Goal: Transaction & Acquisition: Purchase product/service

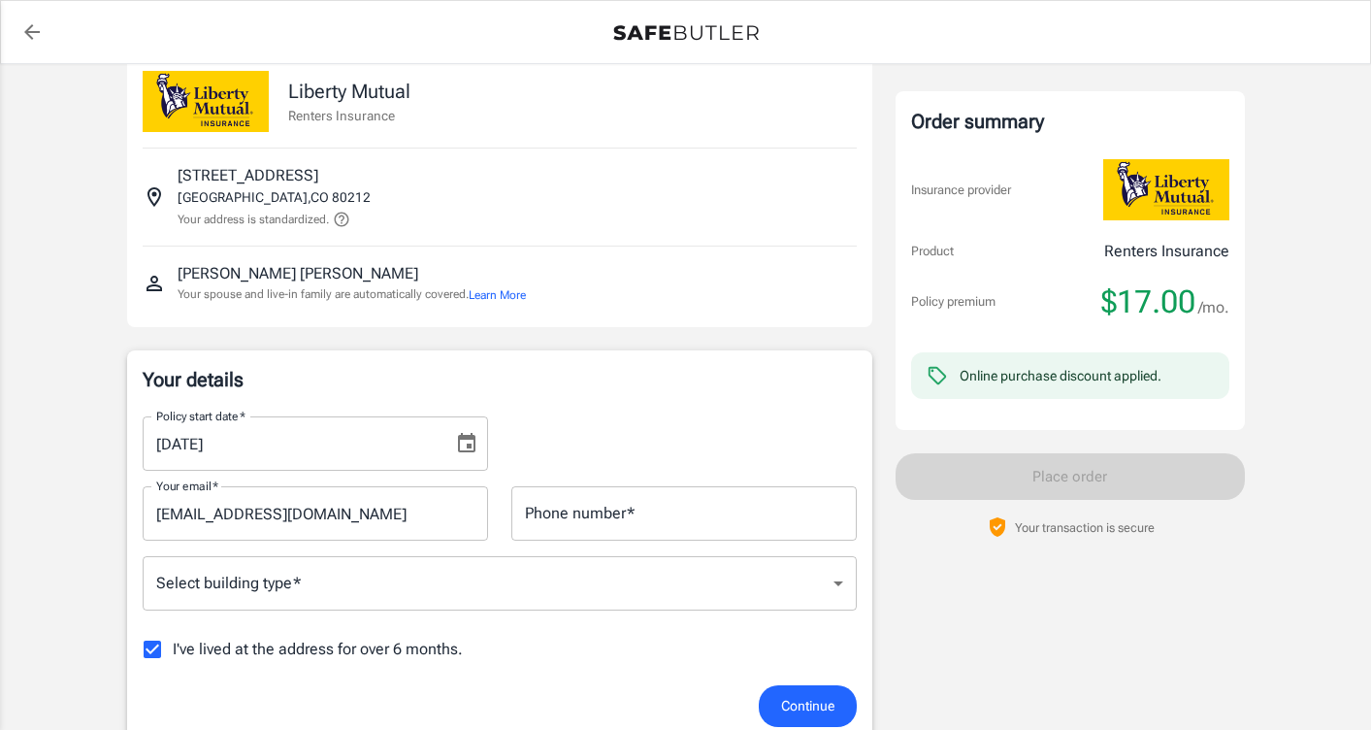
scroll to position [40, 0]
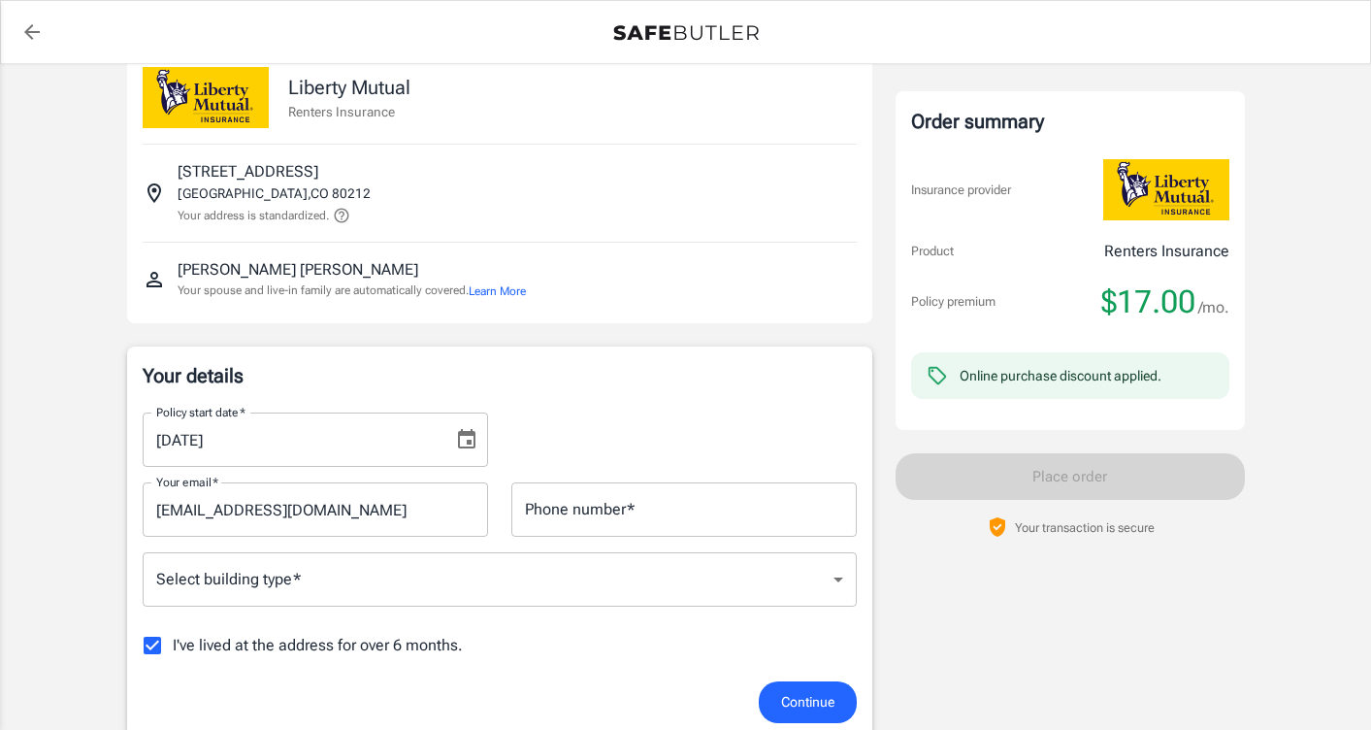
click at [478, 440] on button "Choose date, selected date is Aug 14, 2025" at bounding box center [466, 439] width 39 height 39
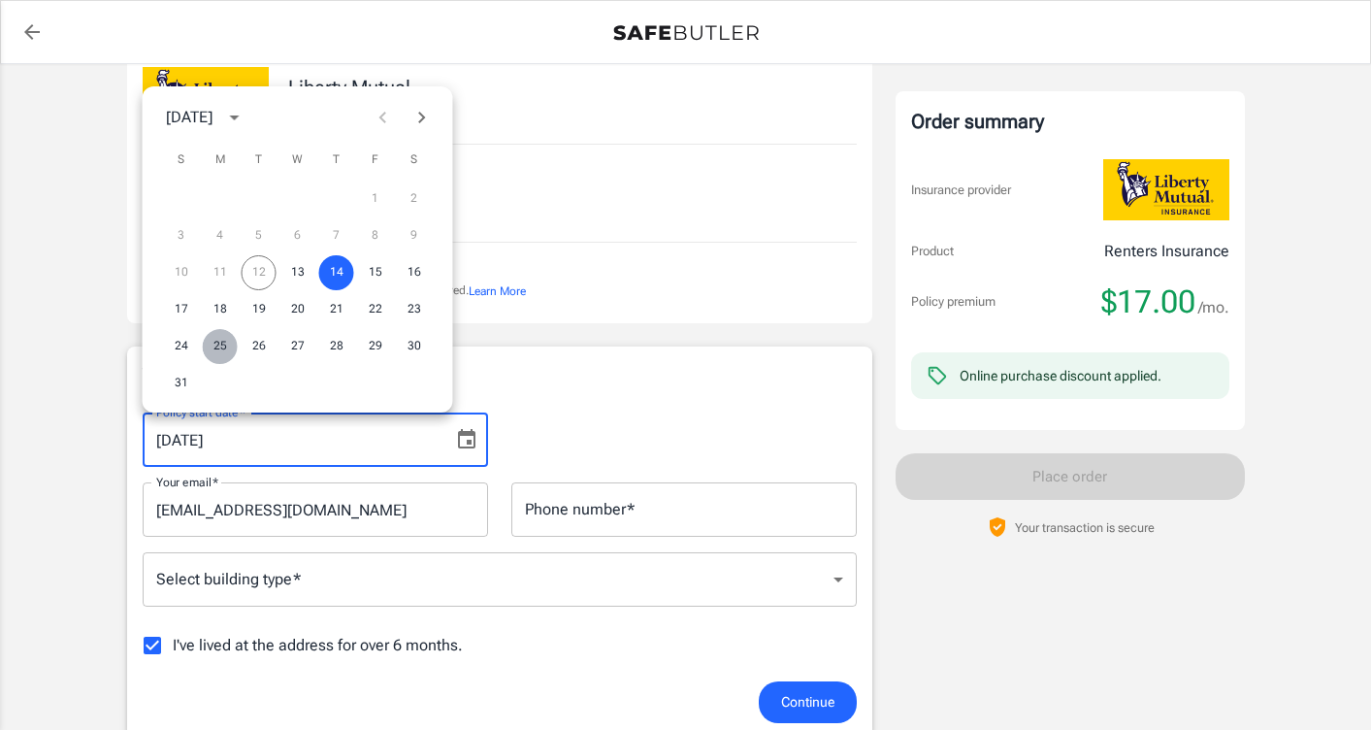
click at [213, 347] on button "25" at bounding box center [220, 346] width 35 height 35
type input "[DATE]"
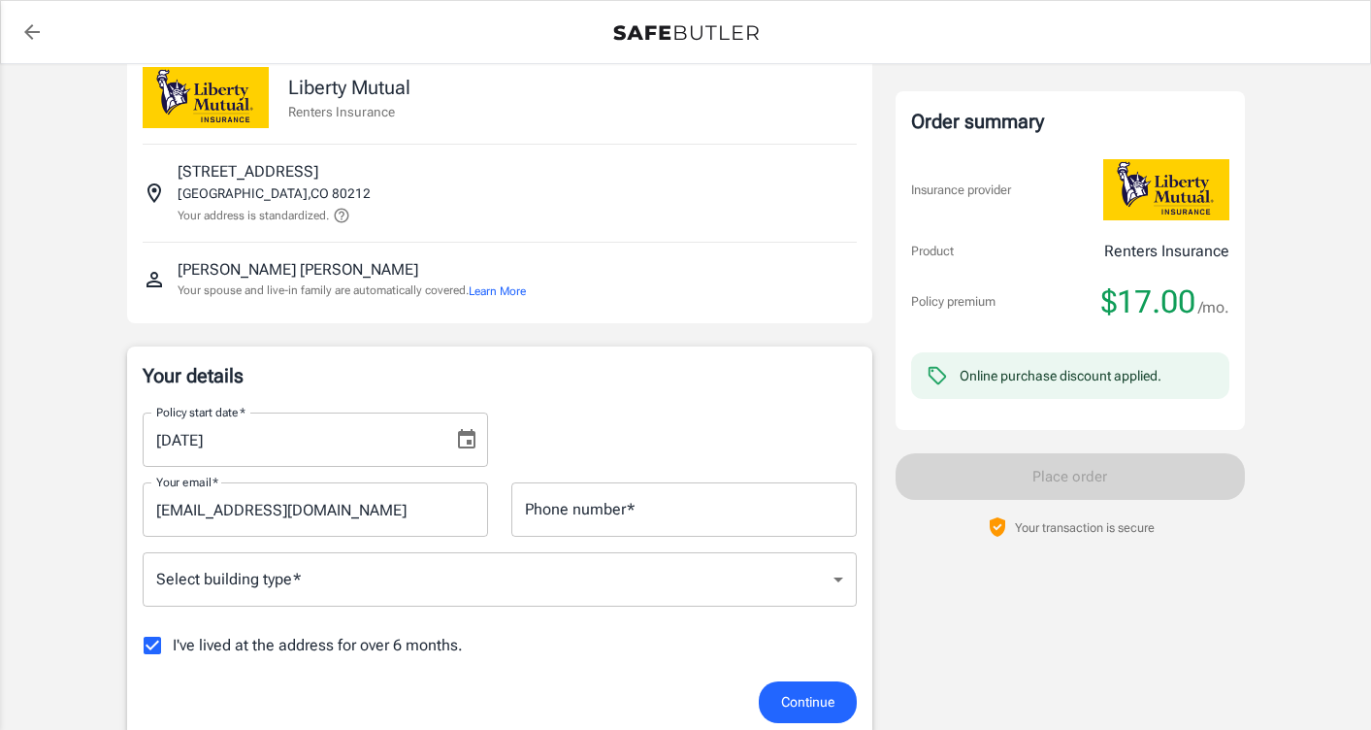
click at [633, 494] on input "Phone number   *" at bounding box center [683, 509] width 345 height 54
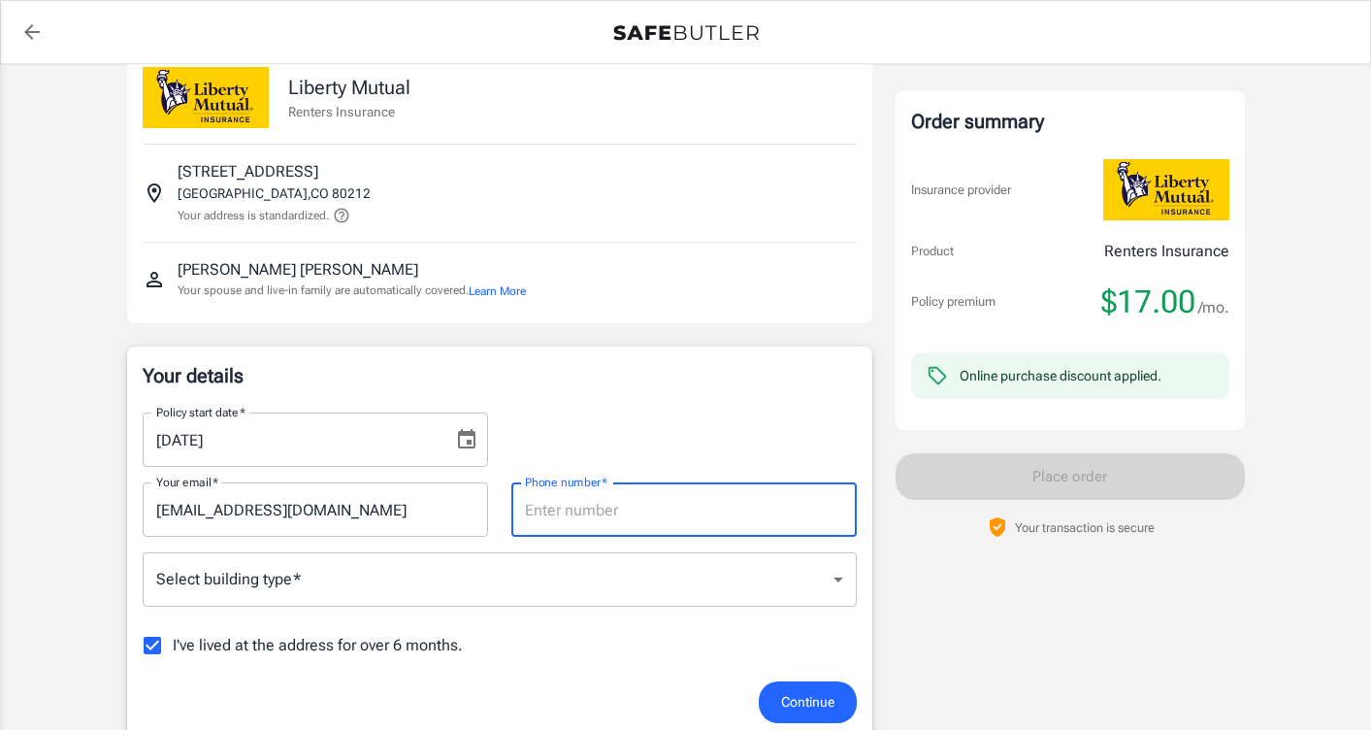
type input "3035501427"
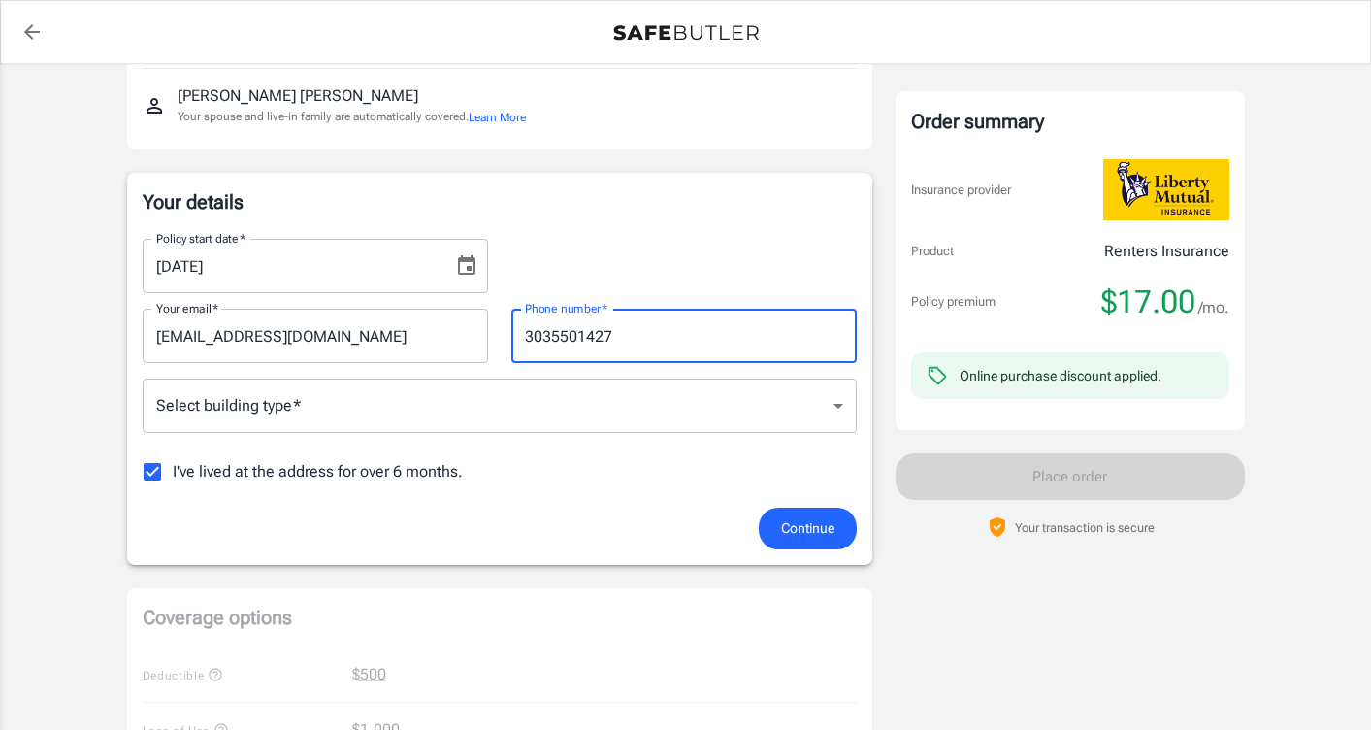
scroll to position [216, 0]
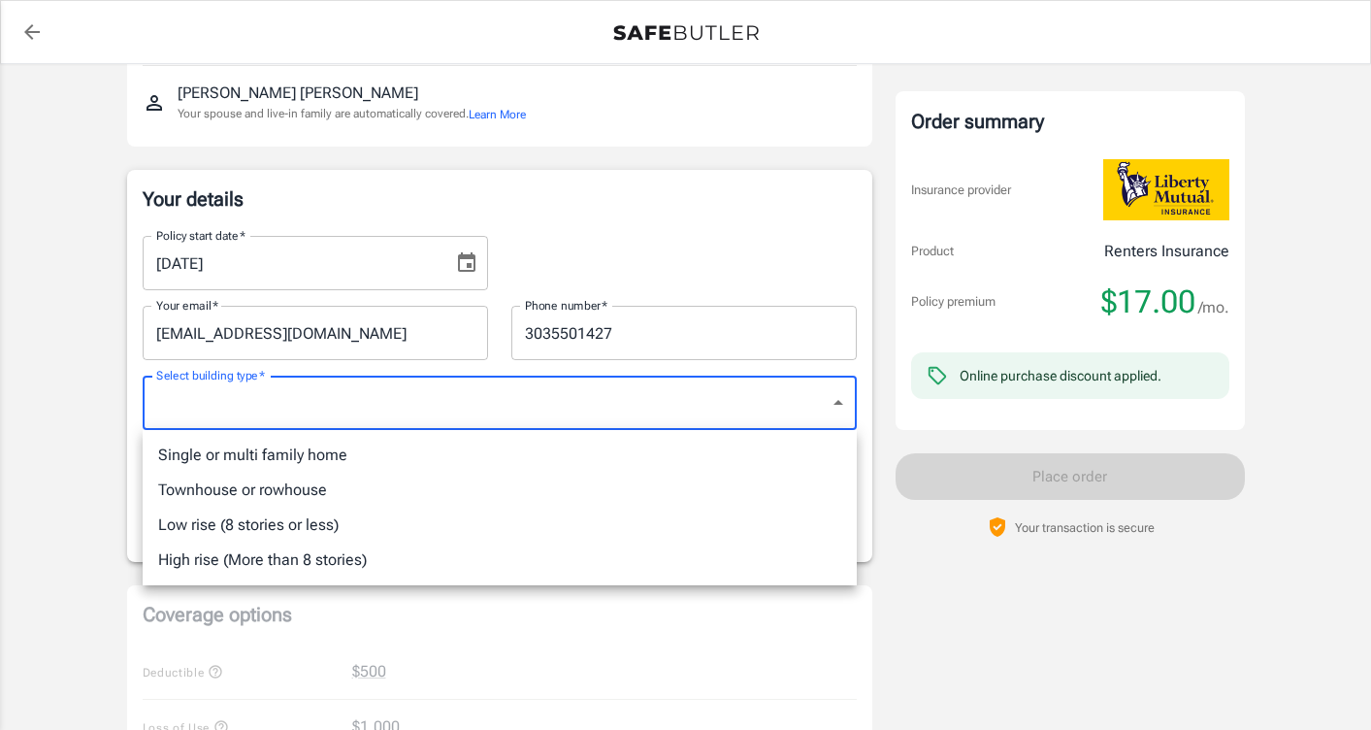
click at [476, 413] on body "Policy premium $ 17.00 /mo Liberty Mutual Renters Insurance [STREET_ADDRESS] Yo…" at bounding box center [685, 701] width 1371 height 1835
click at [457, 460] on li "Single or multi family home" at bounding box center [500, 455] width 714 height 35
type input "singlefamily"
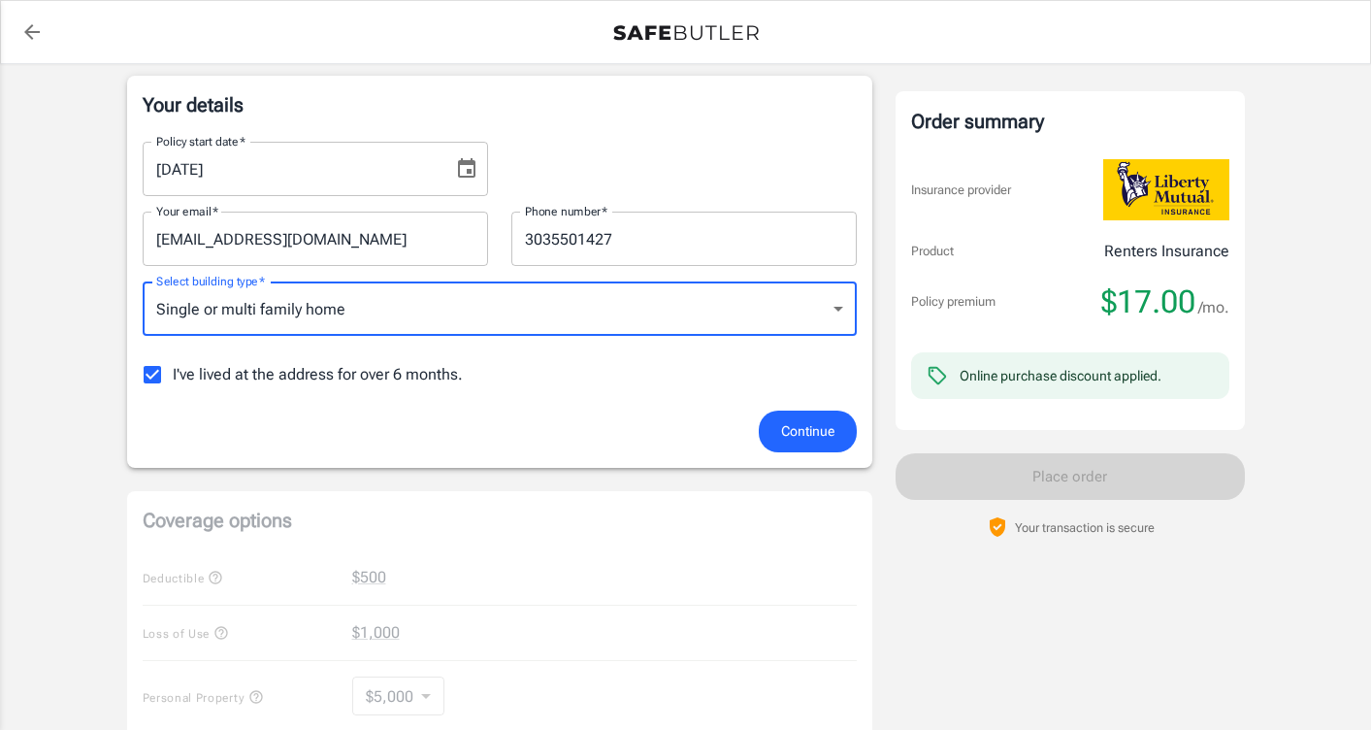
scroll to position [332, 0]
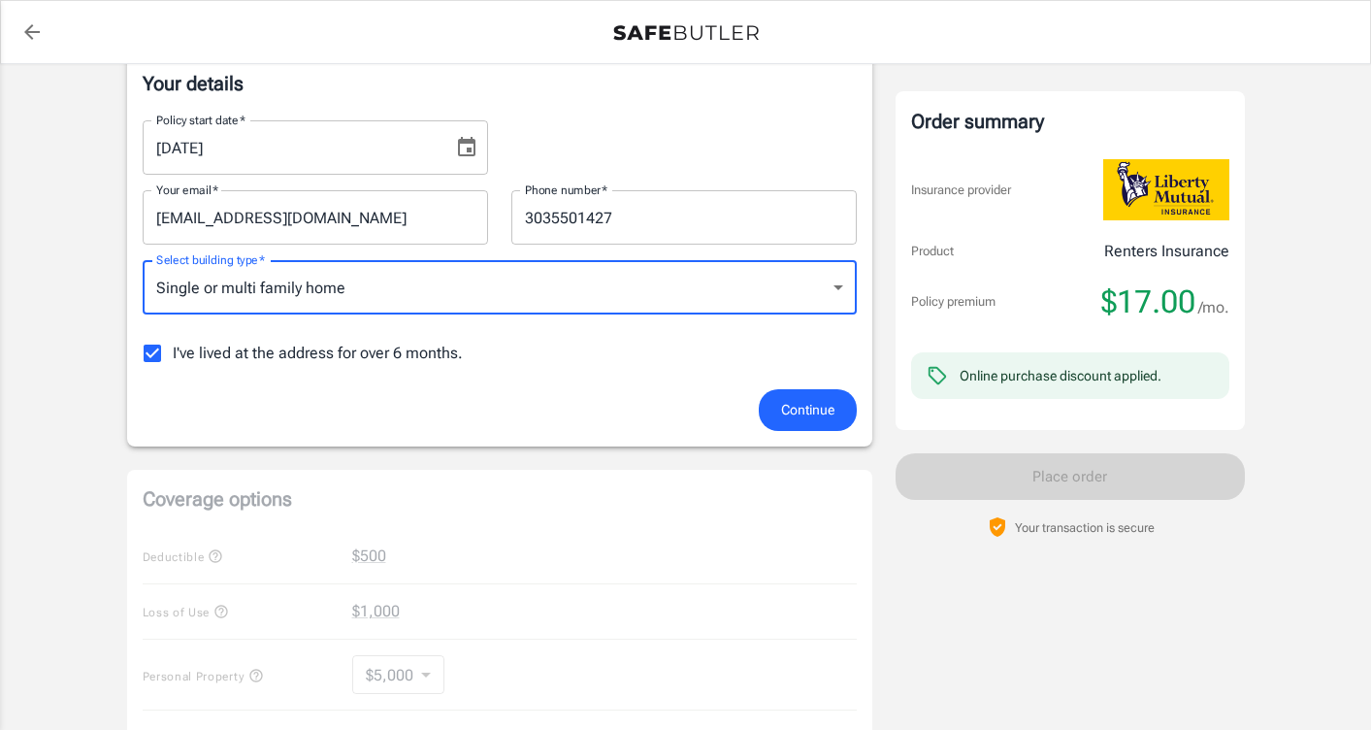
click at [159, 349] on input "I've lived at the address for over 6 months." at bounding box center [152, 353] width 41 height 41
checkbox input "false"
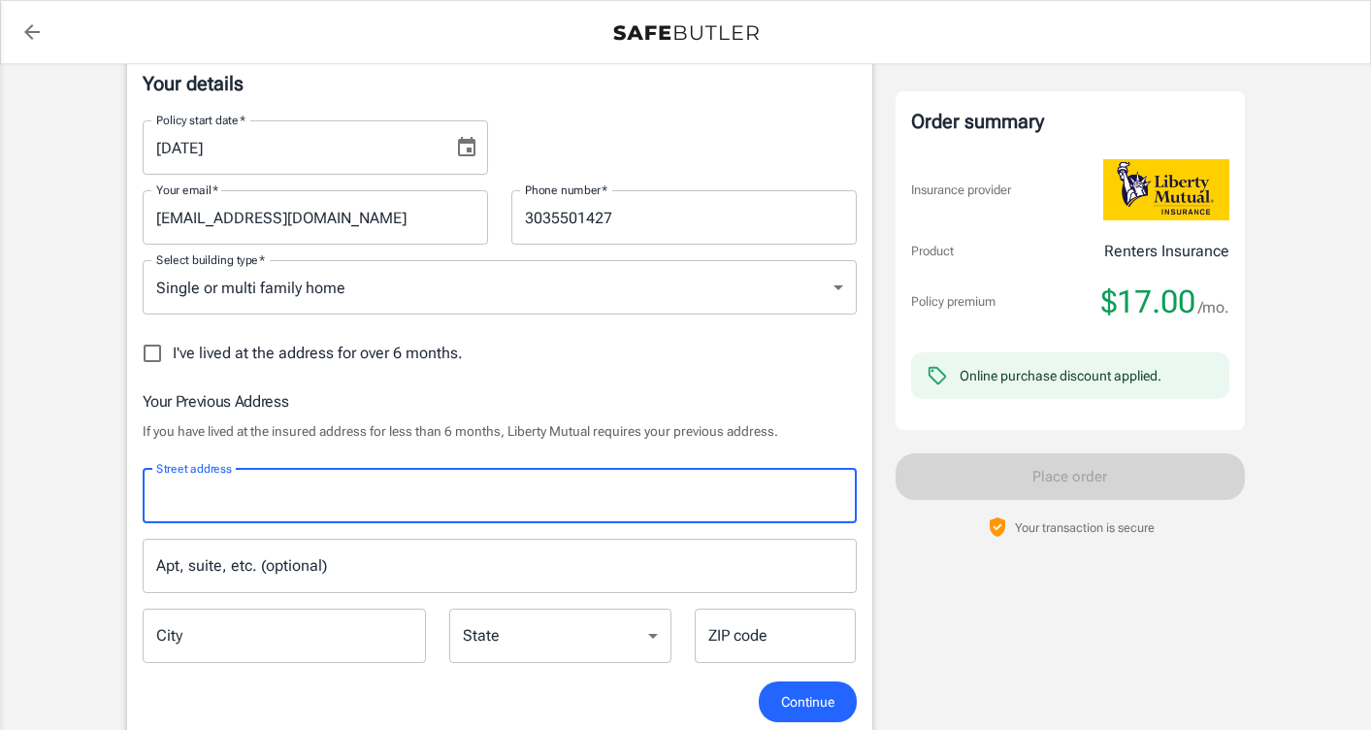
click at [278, 492] on input "Street address" at bounding box center [499, 495] width 697 height 37
type input "[STREET_ADDRESS]"
type input "Apt 338"
type input "[GEOGRAPHIC_DATA]"
type input "80205"
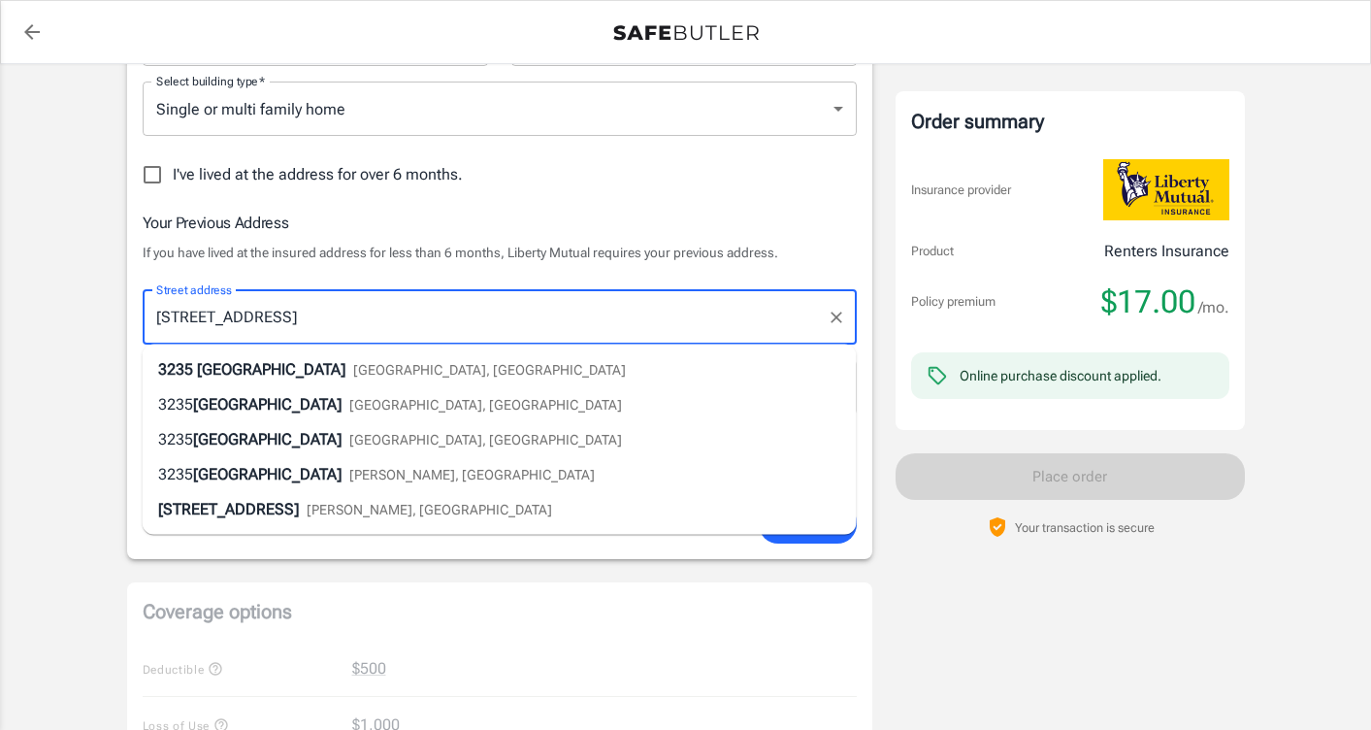
scroll to position [538, 0]
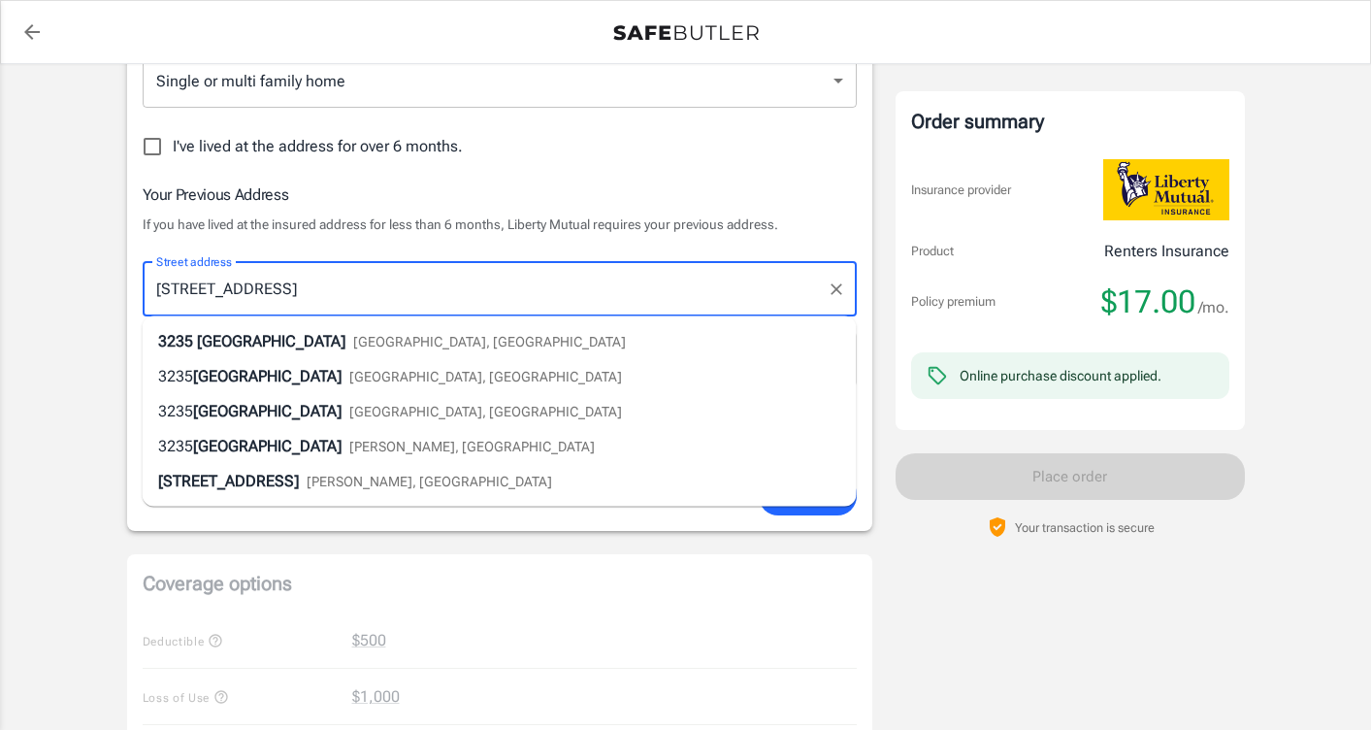
click at [512, 337] on li "[STREET_ADDRESS]" at bounding box center [500, 341] width 714 height 35
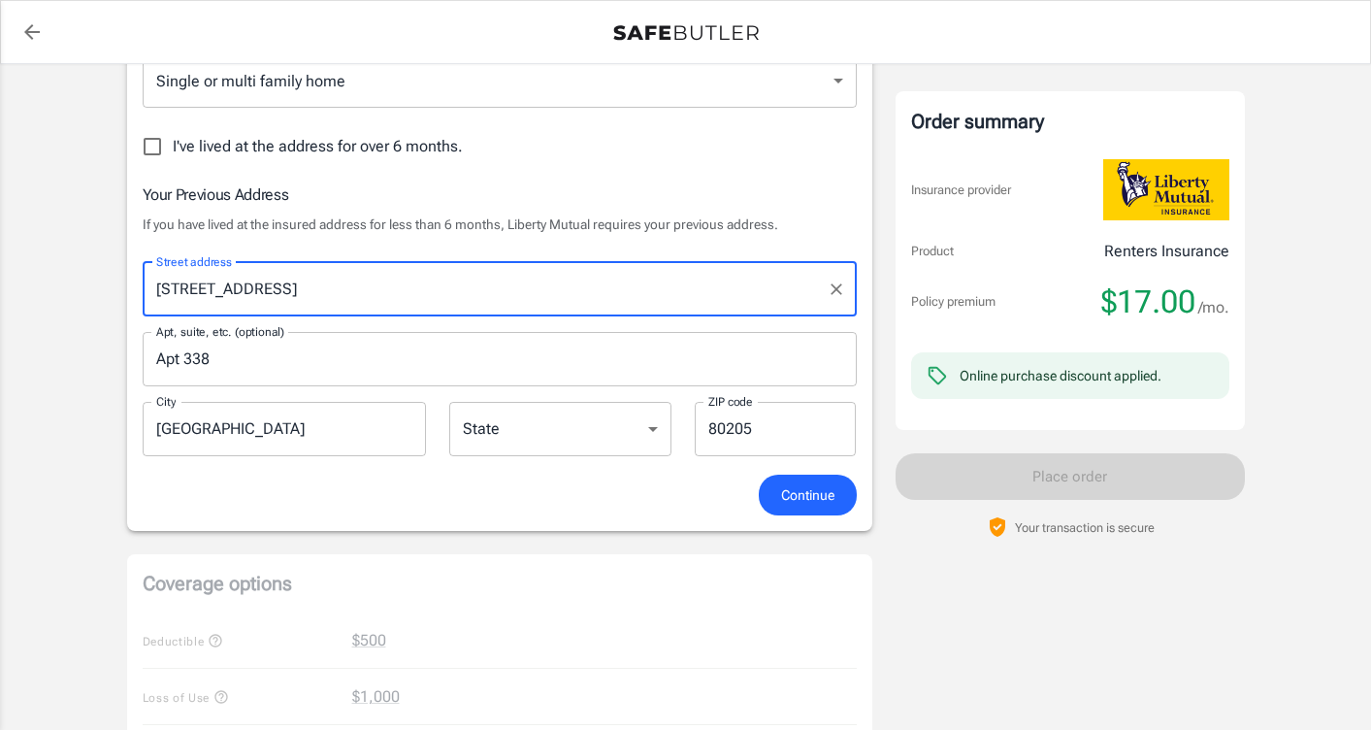
select select "CO"
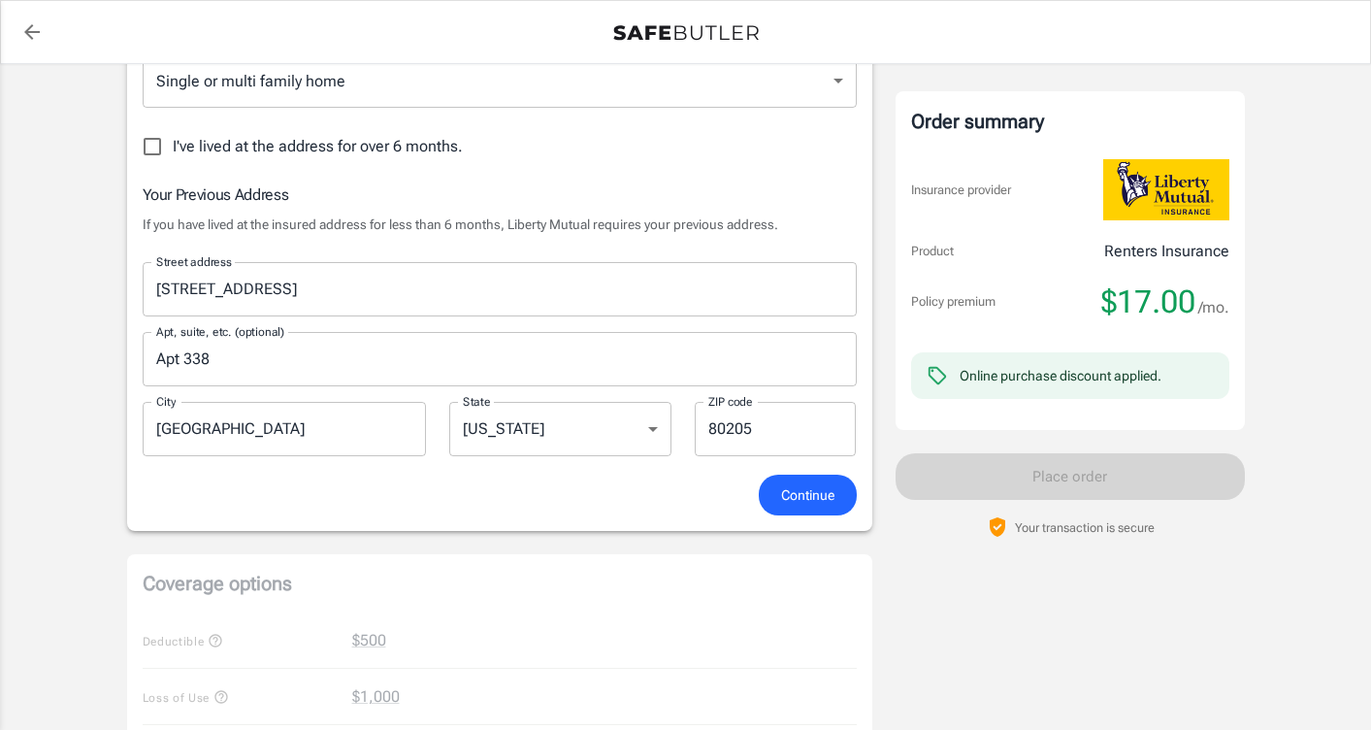
click at [567, 432] on select "[US_STATE] [US_STATE] [US_STATE] [US_STATE] [US_STATE] [US_STATE] [US_STATE] [U…" at bounding box center [560, 429] width 222 height 54
click at [804, 485] on span "Continue" at bounding box center [807, 495] width 53 height 24
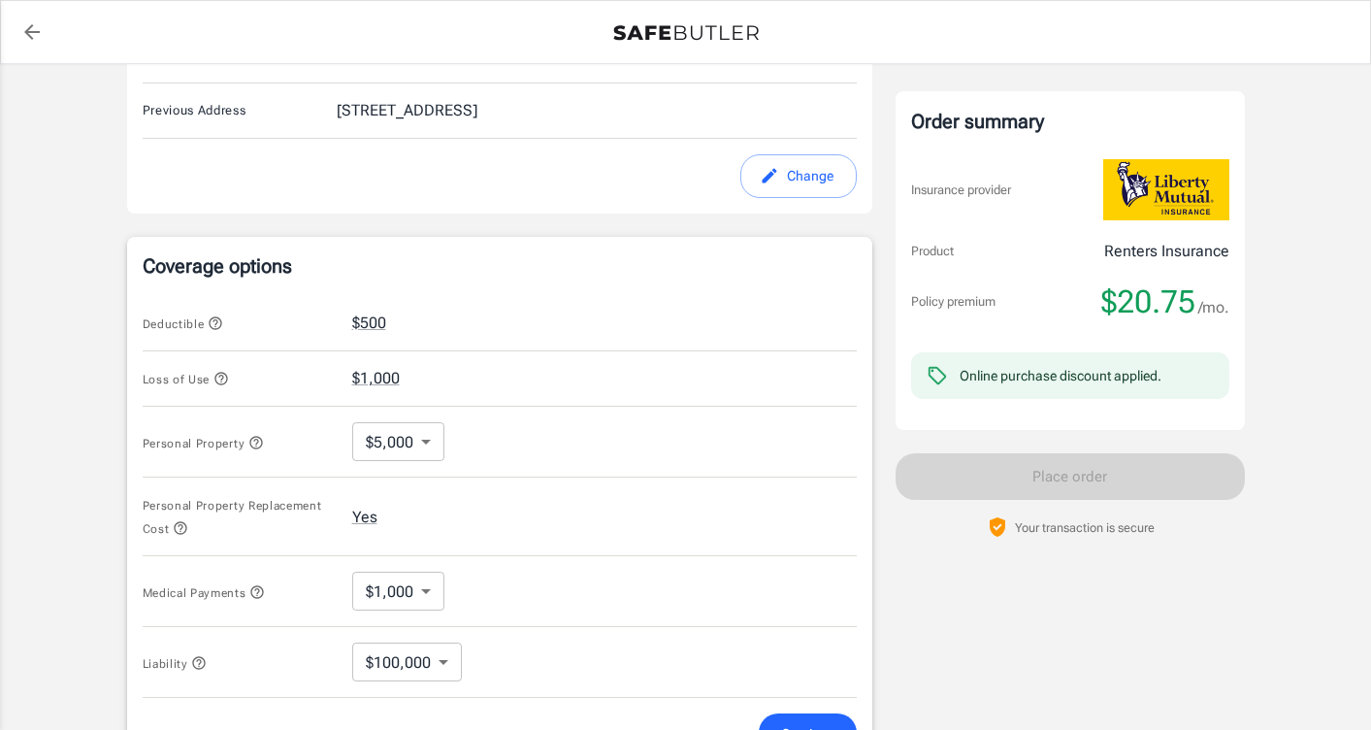
scroll to position [776, 0]
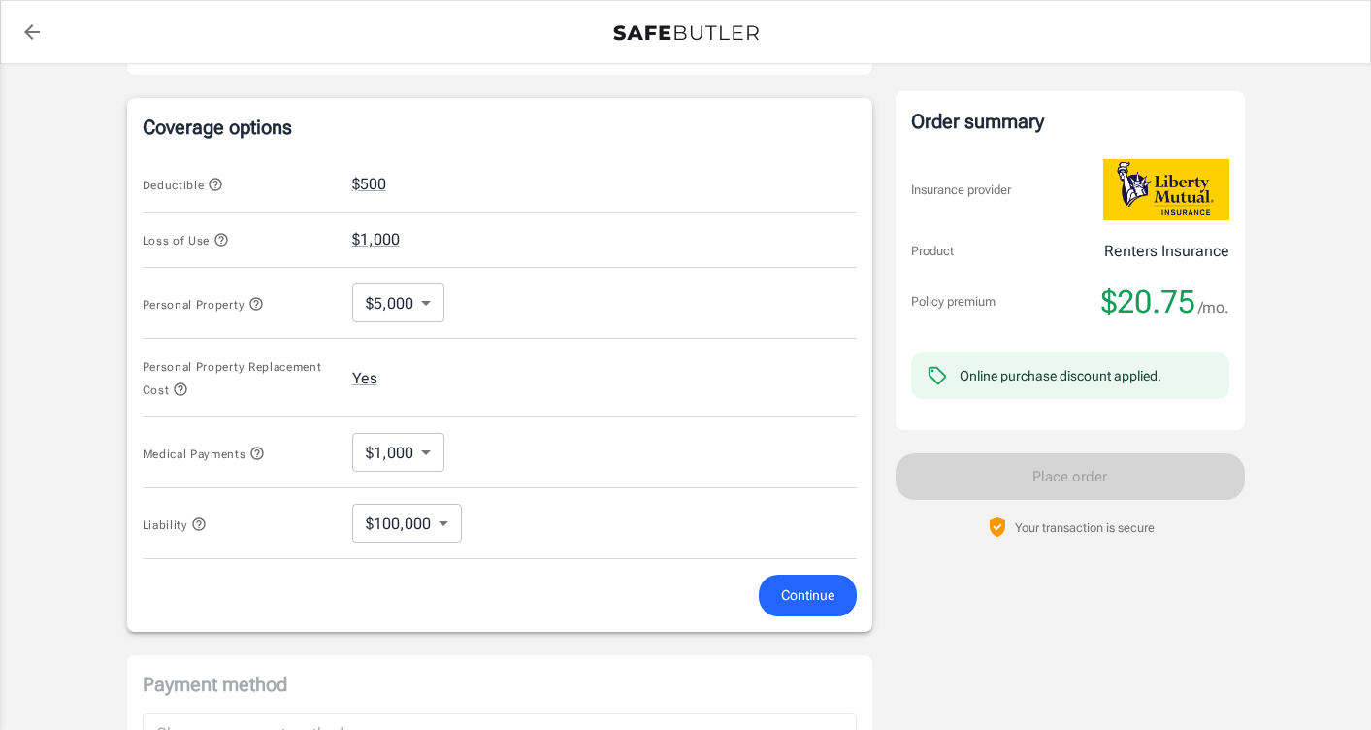
click at [224, 239] on icon "button" at bounding box center [221, 240] width 16 height 16
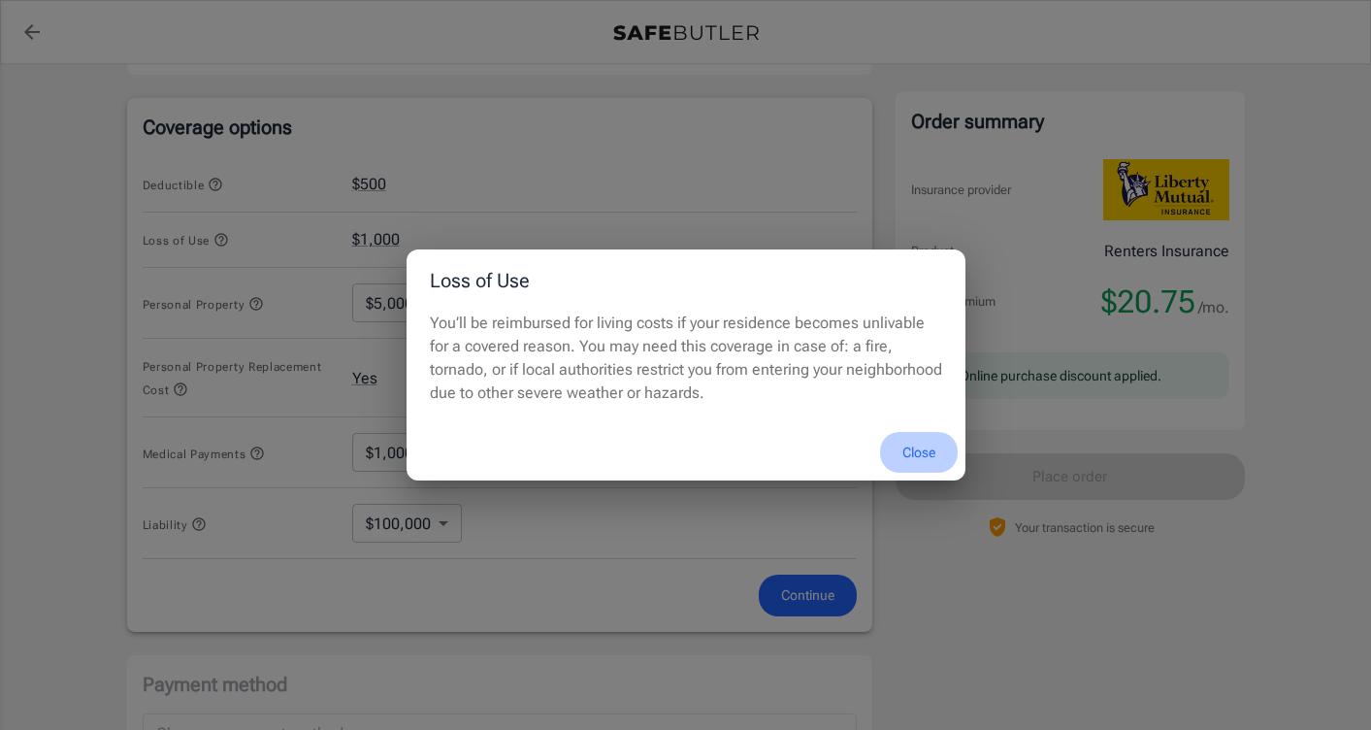
click at [920, 447] on button "Close" at bounding box center [919, 453] width 78 height 42
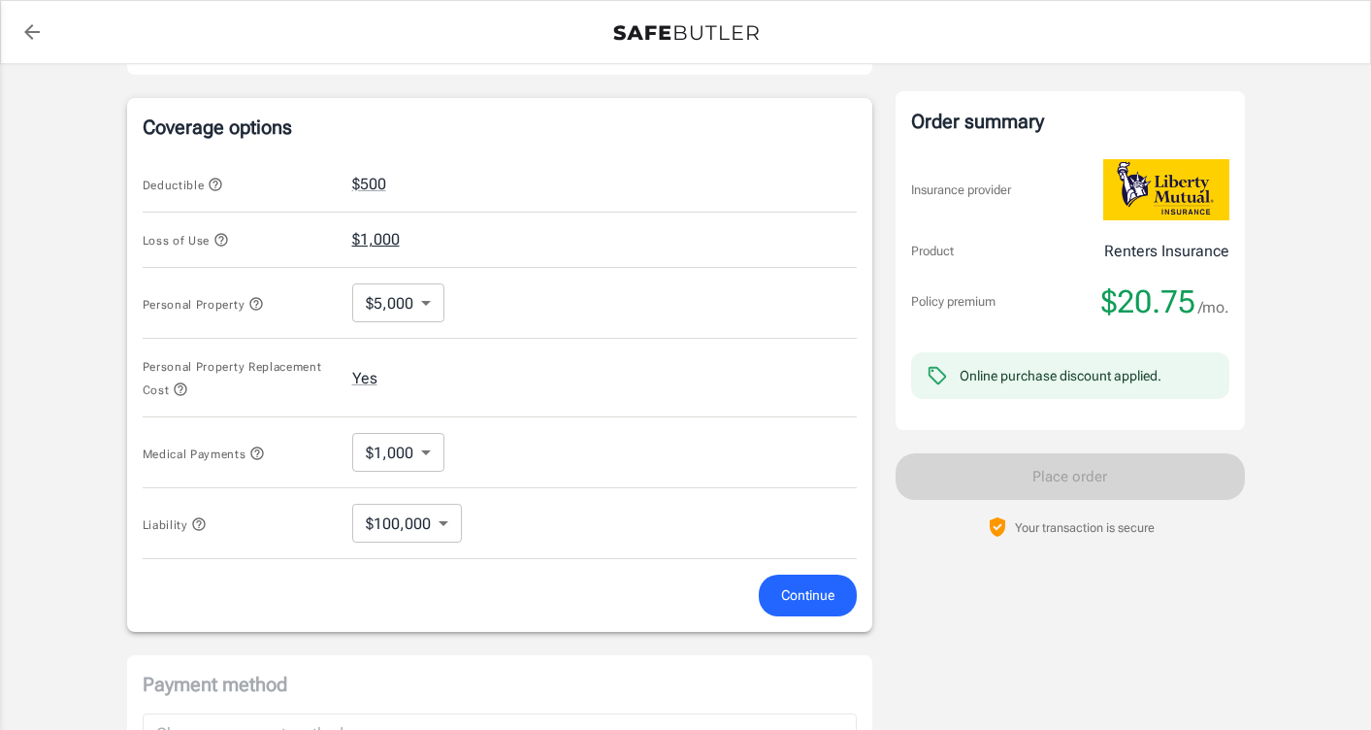
click at [382, 246] on button "$1,000" at bounding box center [376, 239] width 48 height 23
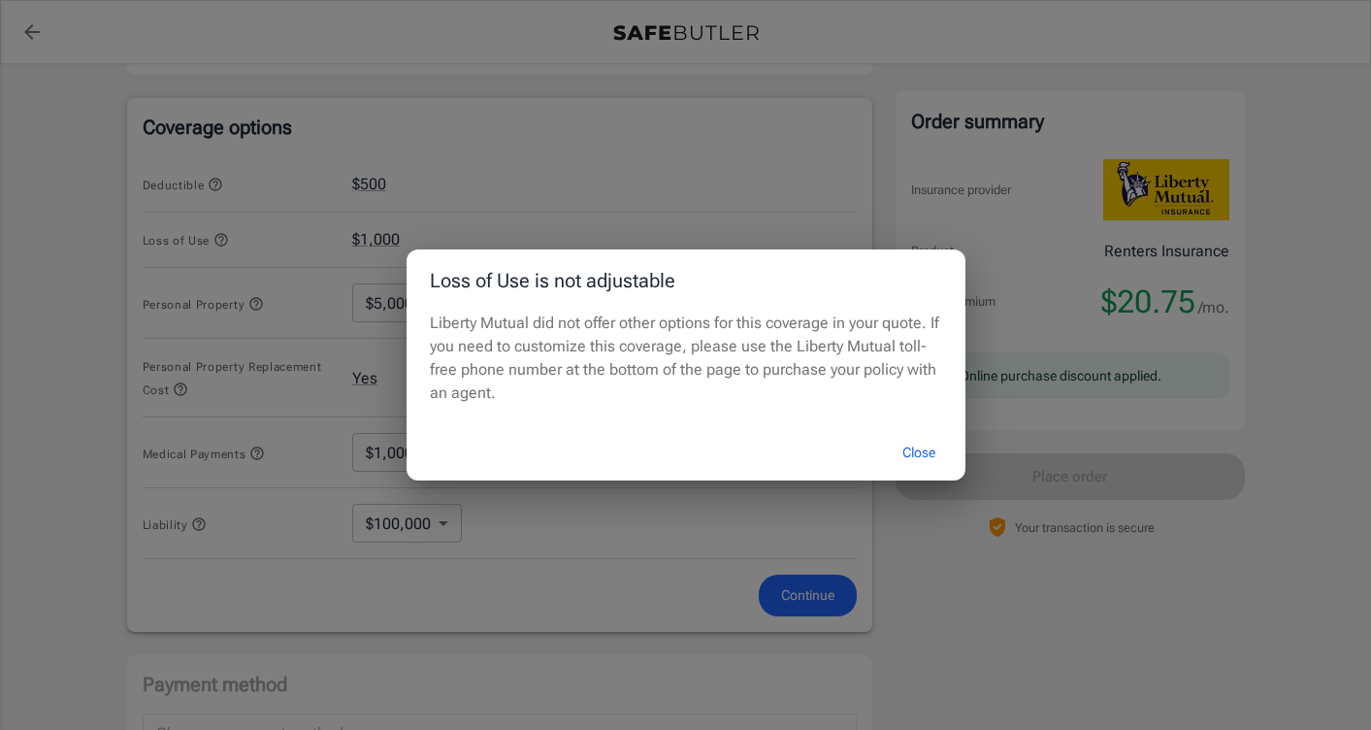
click at [915, 449] on button "Close" at bounding box center [919, 453] width 78 height 42
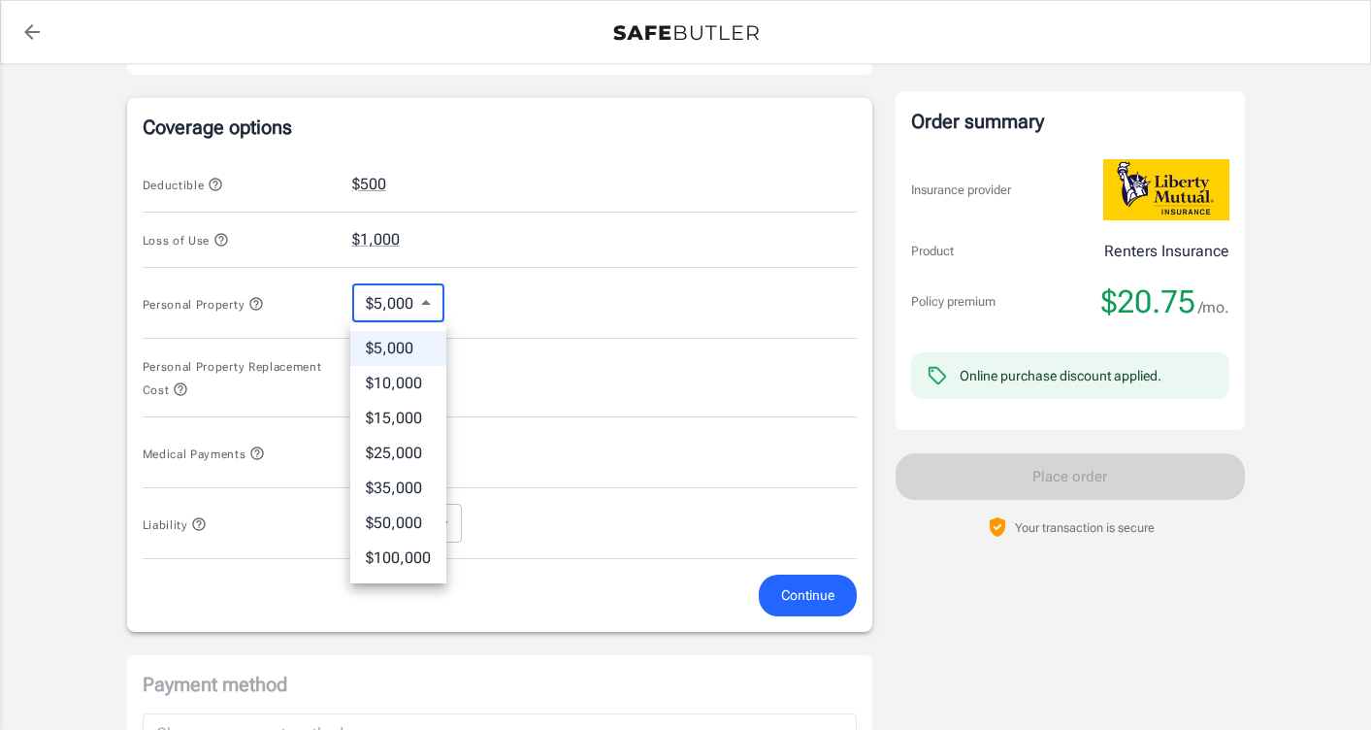
click at [370, 314] on body "Policy premium $ 20.75 /mo Liberty Mutual Renters Insurance [STREET_ADDRESS] Yo…" at bounding box center [685, 177] width 1371 height 1907
click at [540, 429] on div at bounding box center [685, 365] width 1371 height 730
click at [387, 294] on body "Policy premium $ 20.75 /mo Liberty Mutual Renters Insurance [STREET_ADDRESS] Yo…" at bounding box center [685, 177] width 1371 height 1907
click at [390, 409] on li "$15,000" at bounding box center [398, 418] width 96 height 35
click at [417, 303] on body "Policy premium $ 20.75 /mo Liberty Mutual Renters Insurance [STREET_ADDRESS] Yo…" at bounding box center [685, 177] width 1371 height 1907
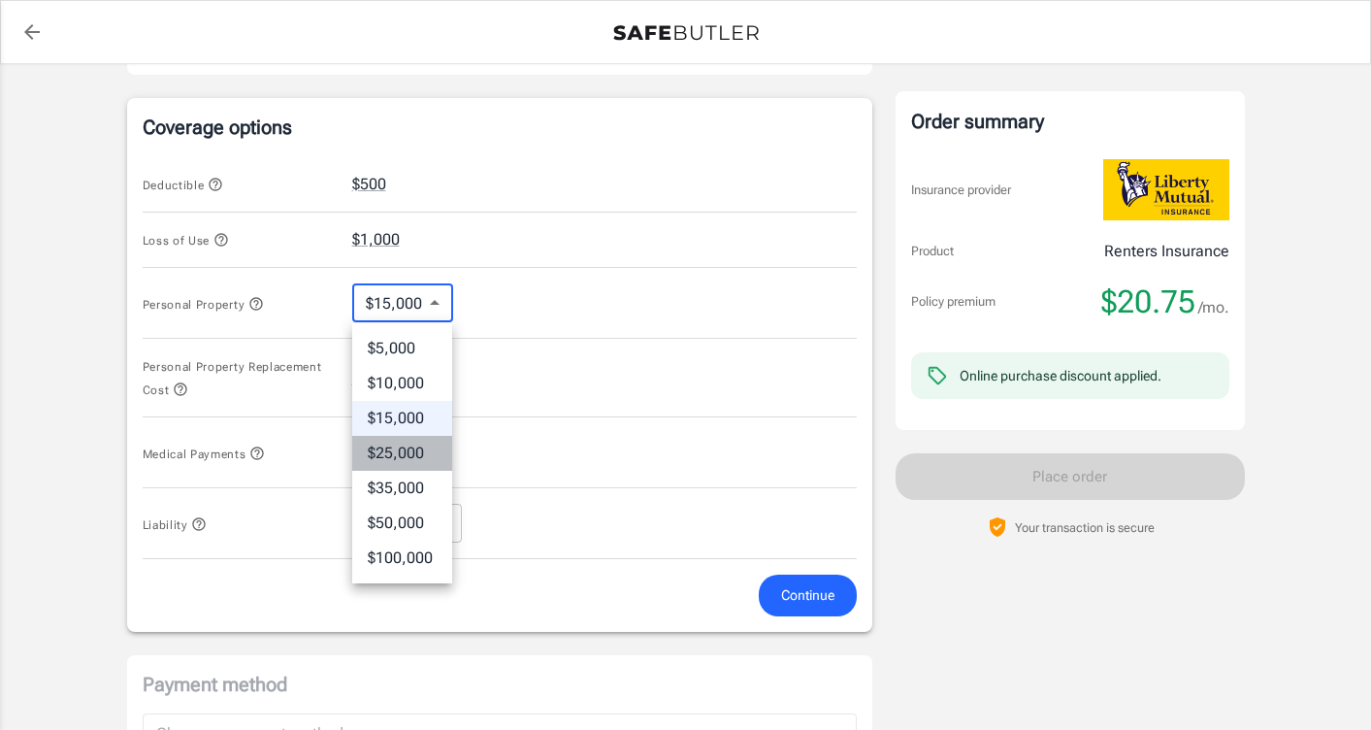
click at [411, 441] on li "$25,000" at bounding box center [402, 453] width 100 height 35
type input "25000"
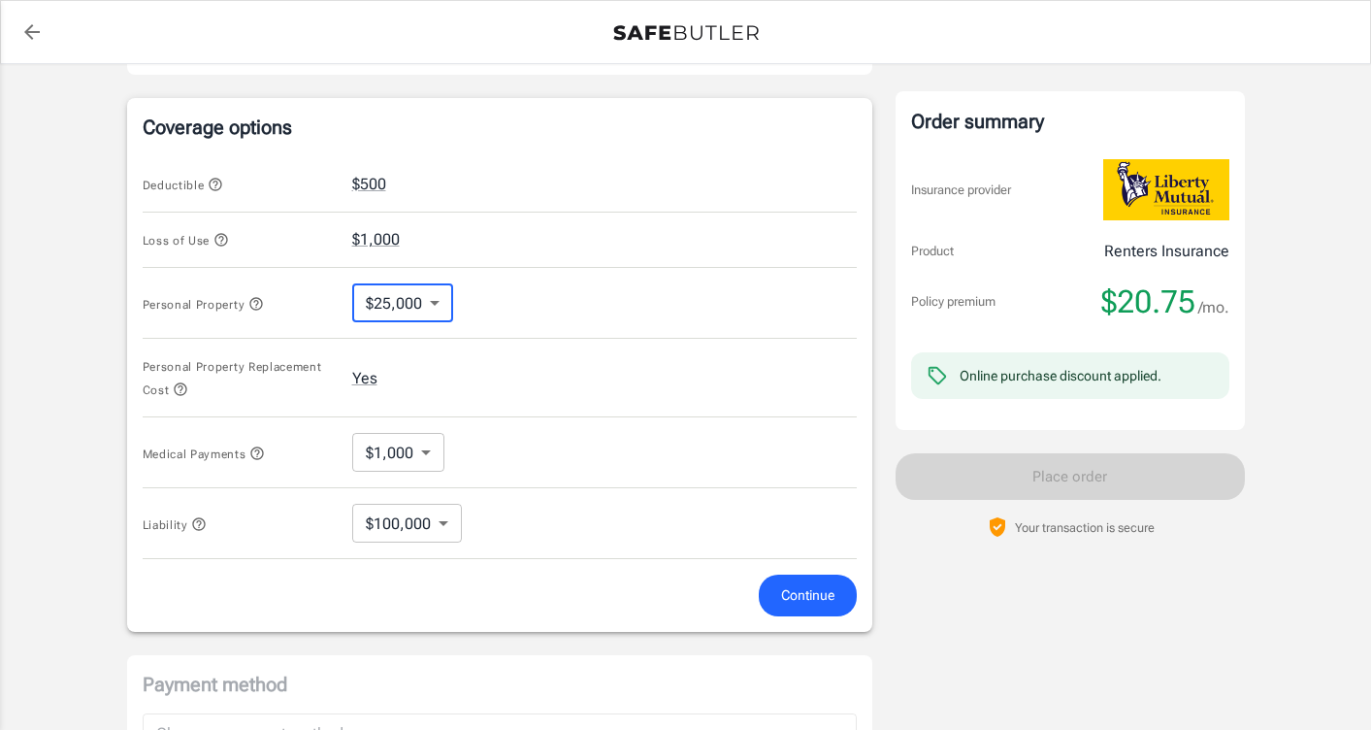
click at [379, 442] on body "Policy premium $ 20.75 /mo Liberty Mutual Renters Insurance [STREET_ADDRESS] Yo…" at bounding box center [685, 177] width 1371 height 1907
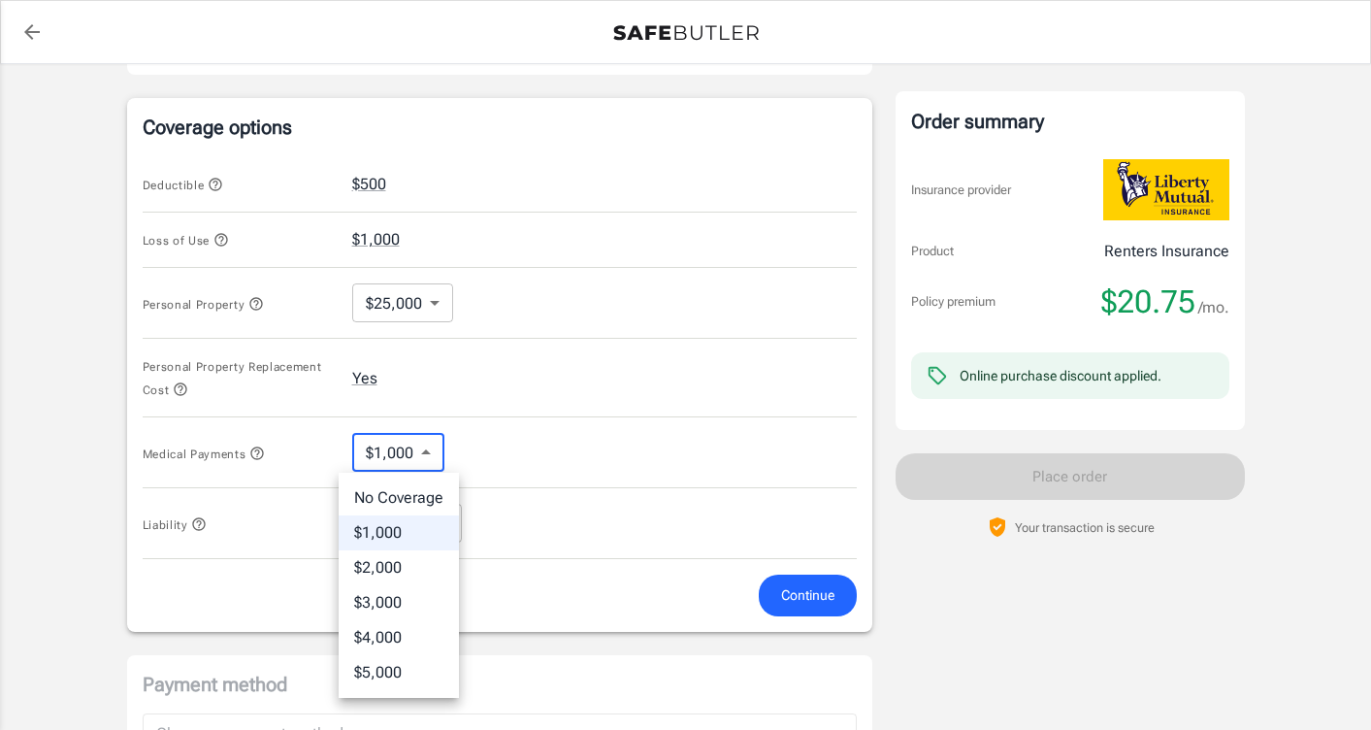
click at [501, 426] on div at bounding box center [685, 365] width 1371 height 730
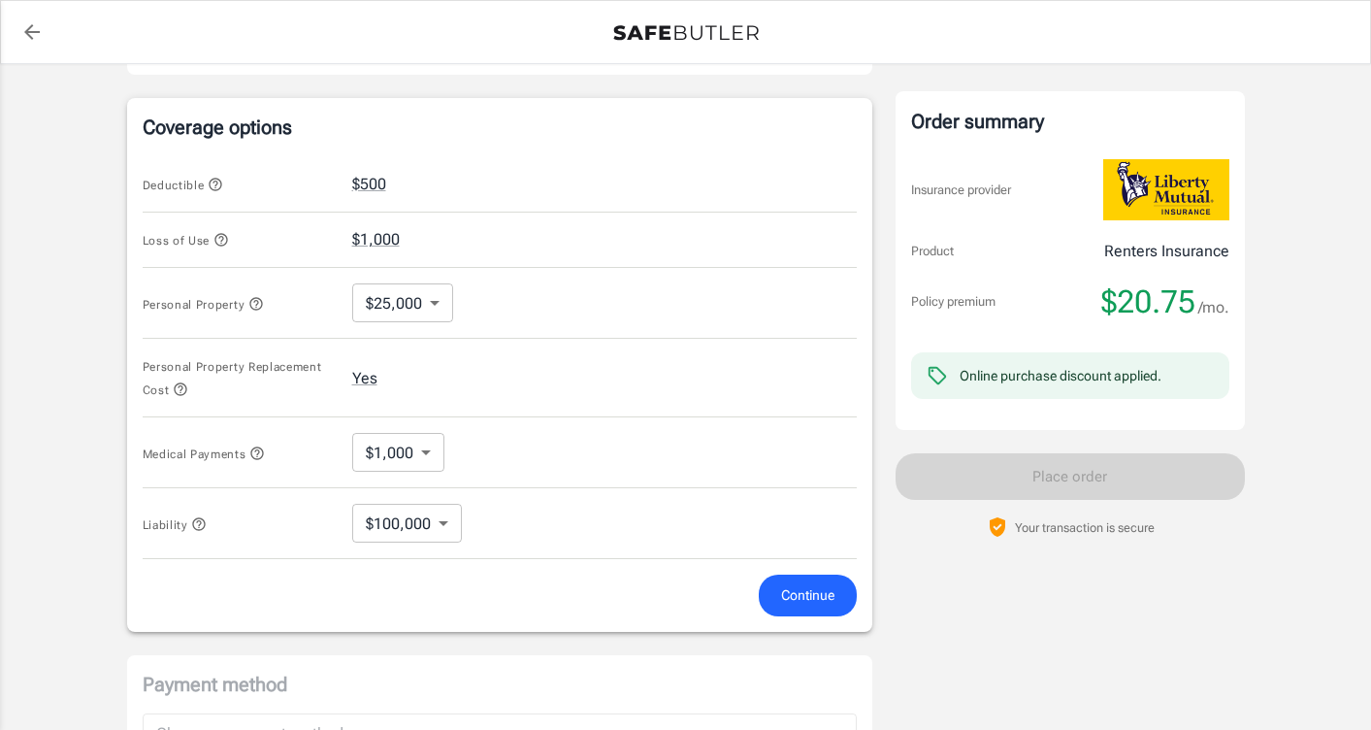
click at [258, 455] on icon "button" at bounding box center [257, 453] width 16 height 16
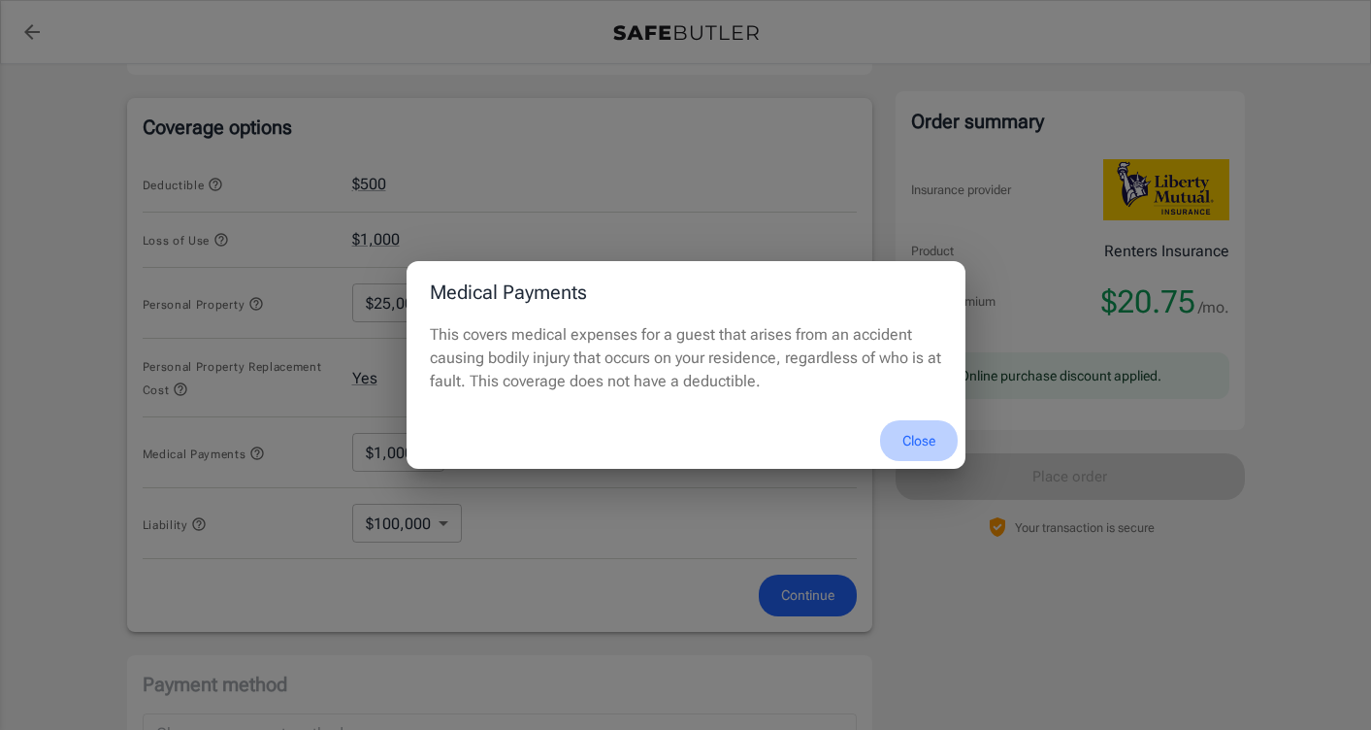
click at [906, 429] on button "Close" at bounding box center [919, 441] width 78 height 42
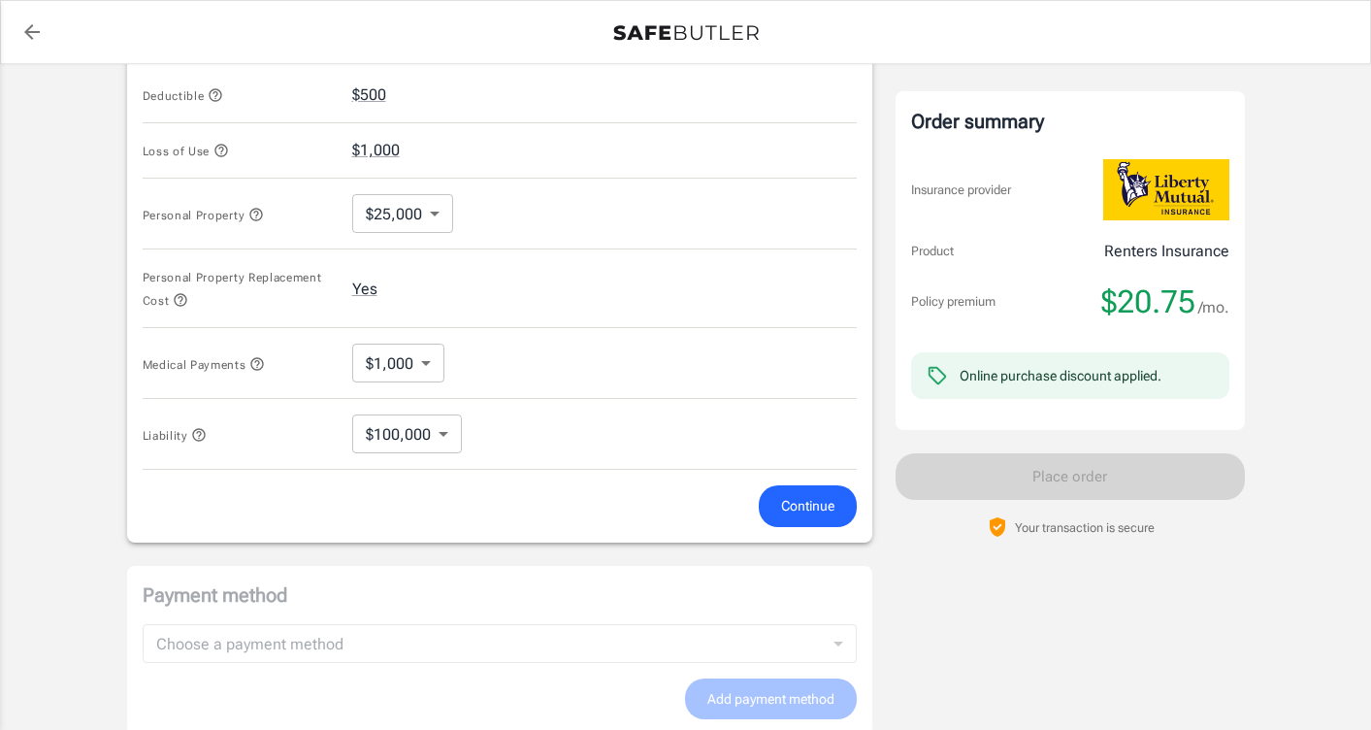
scroll to position [872, 0]
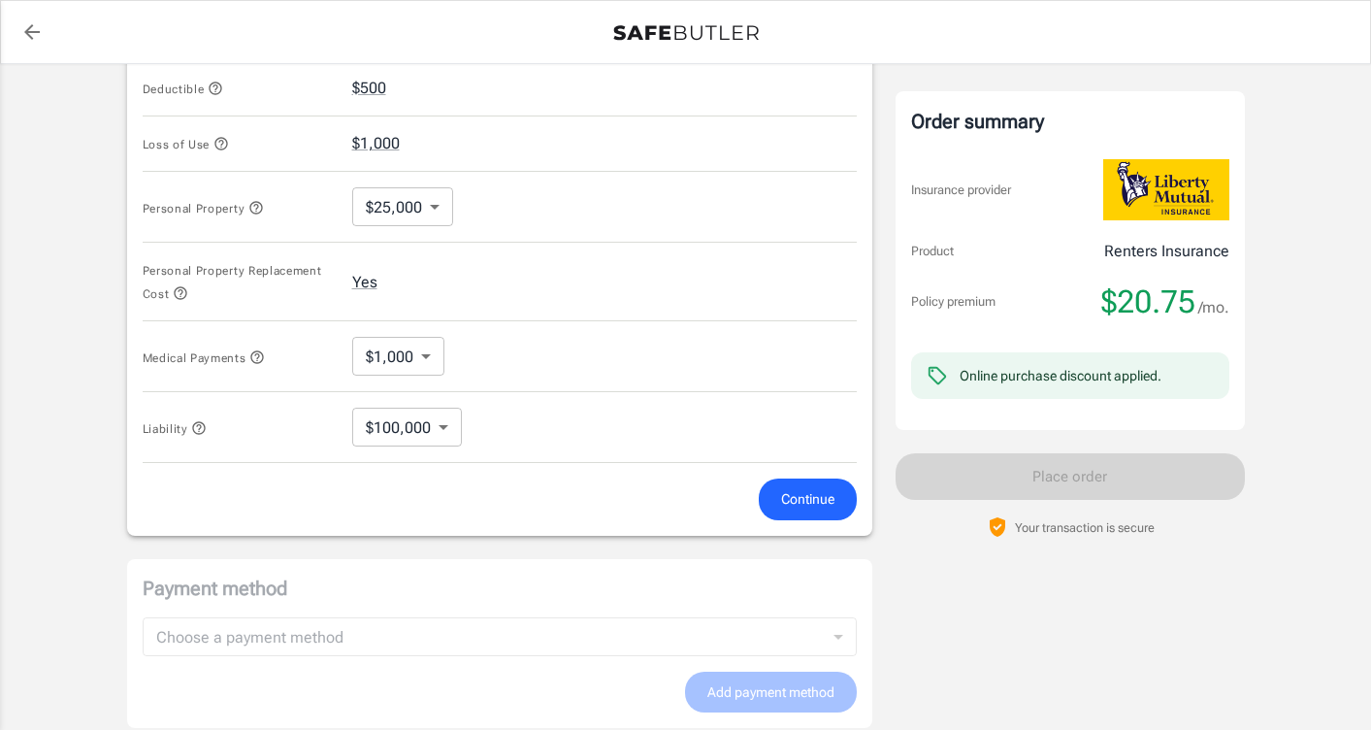
click at [798, 505] on span "Continue" at bounding box center [807, 499] width 53 height 24
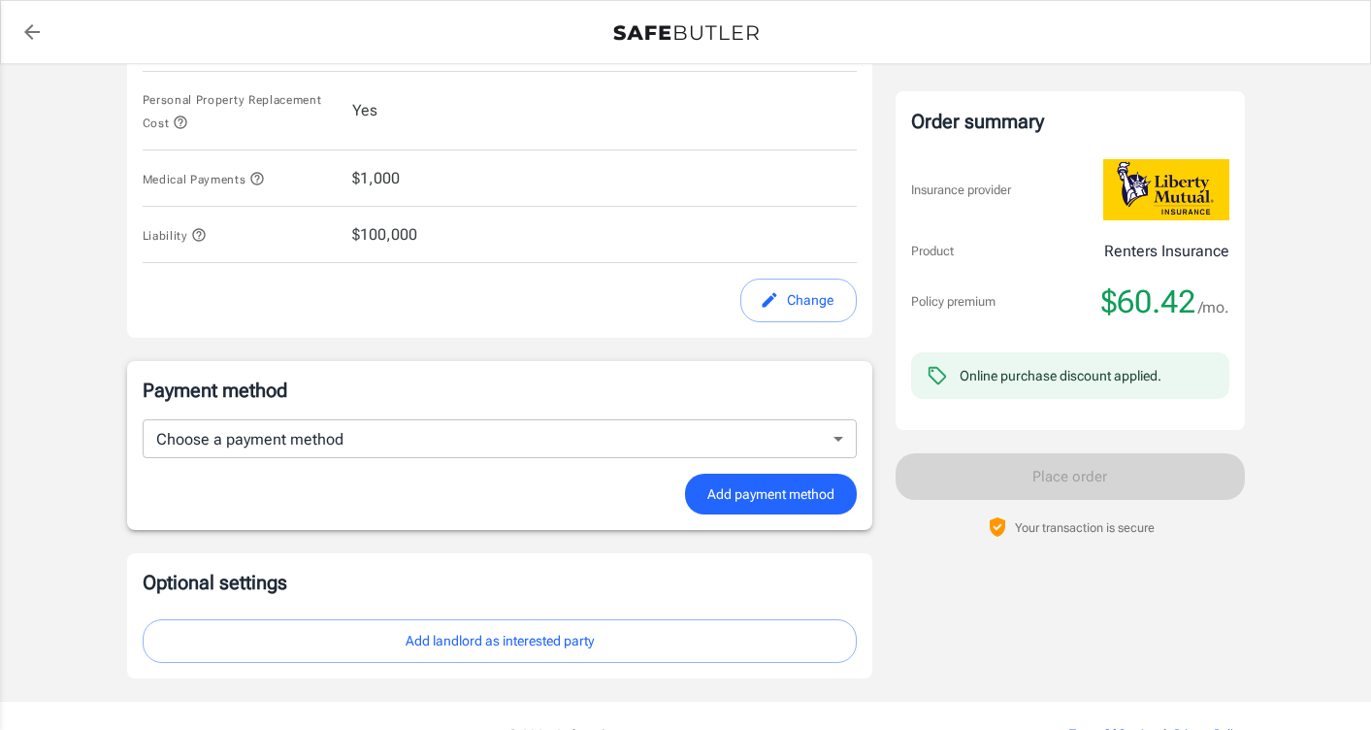
scroll to position [1023, 0]
